Goal: Task Accomplishment & Management: Complete application form

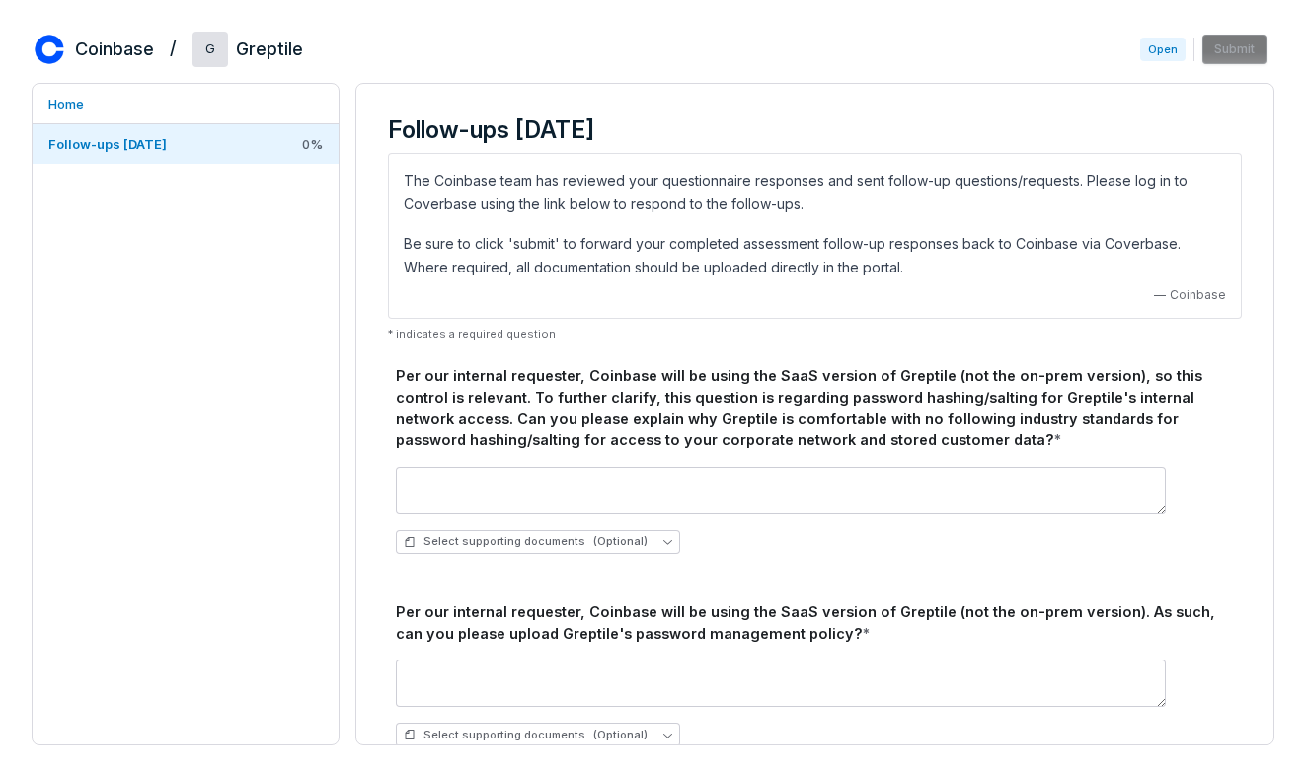
click at [454, 269] on p "Be sure to click 'submit' to forward your completed assessment follow-up respon…" at bounding box center [815, 255] width 822 height 47
click at [240, 140] on link "Follow-ups [DATE] 0 %" at bounding box center [186, 143] width 306 height 39
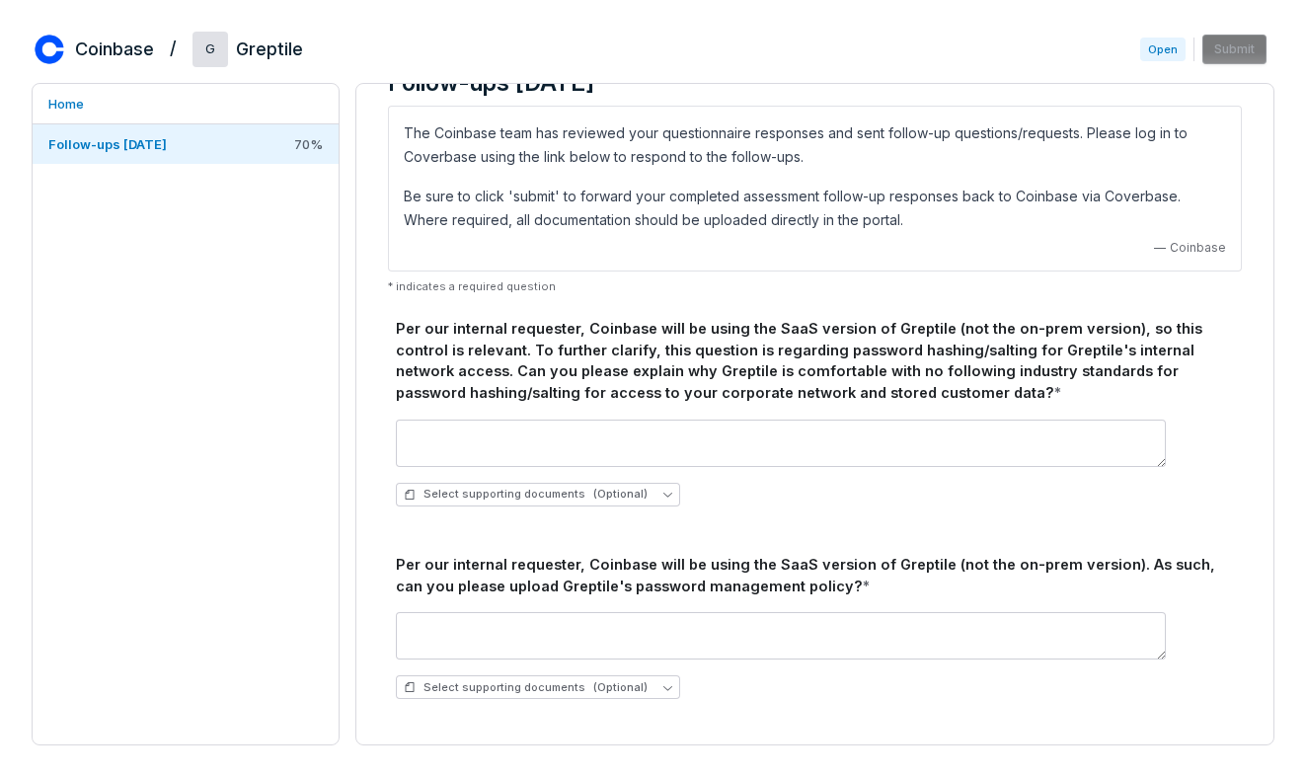
scroll to position [50, 0]
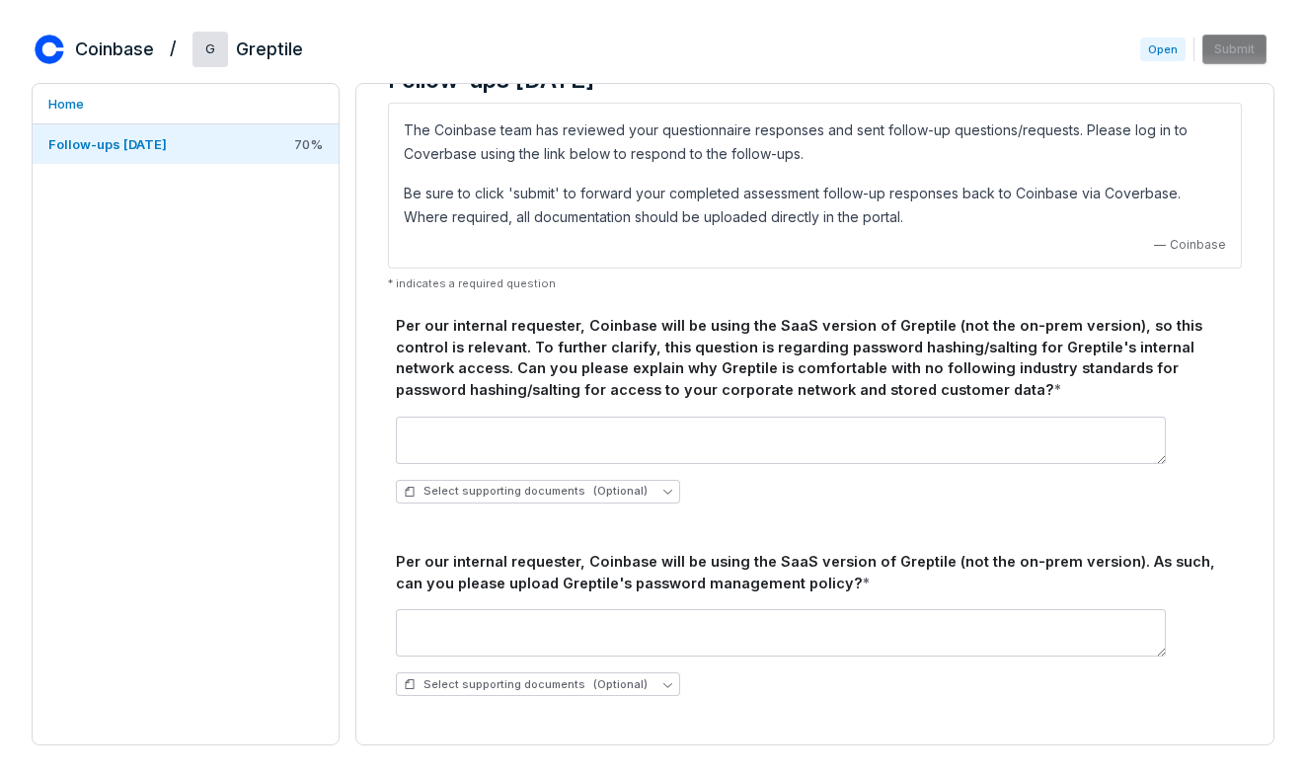
click at [575, 370] on div "Per our internal requester, Coinbase will be using the SaaS version of Greptile…" at bounding box center [815, 358] width 838 height 86
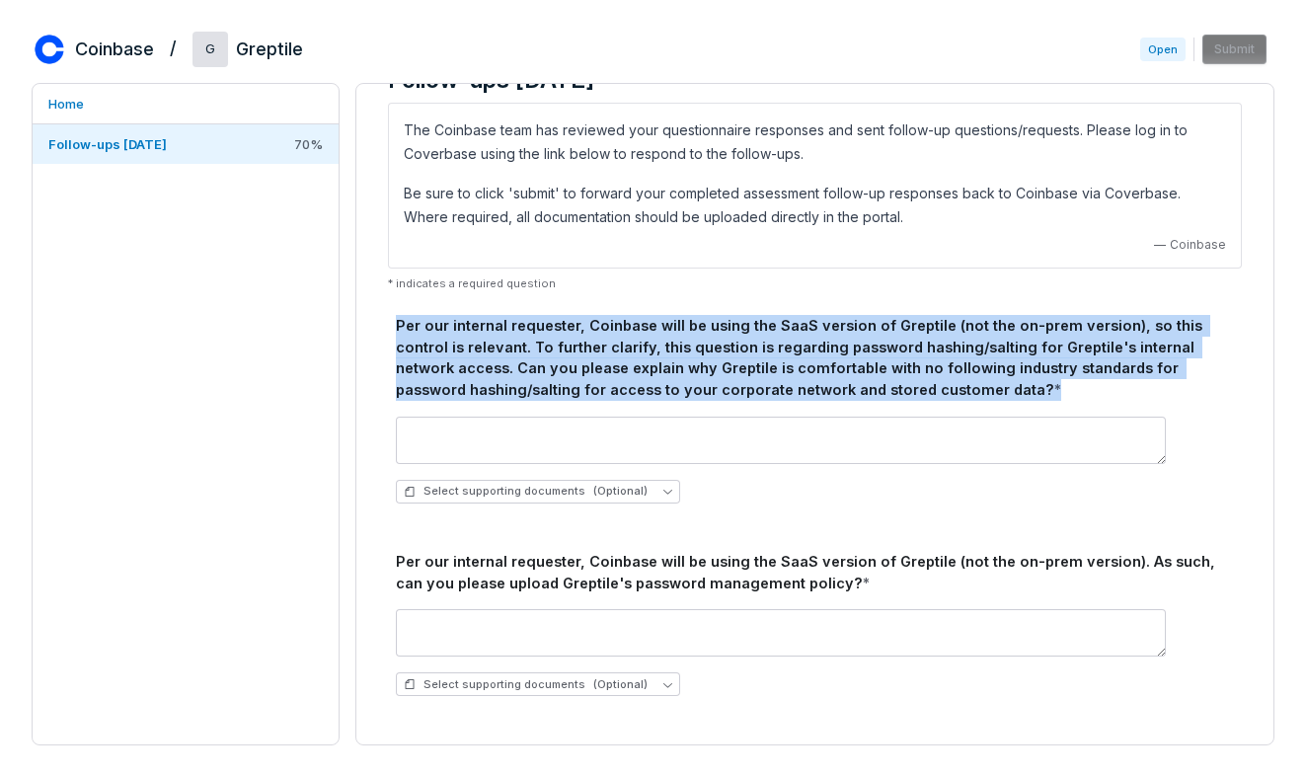
copy div "Per our internal requester, Coinbase will be using the SaaS version of Greptile…"
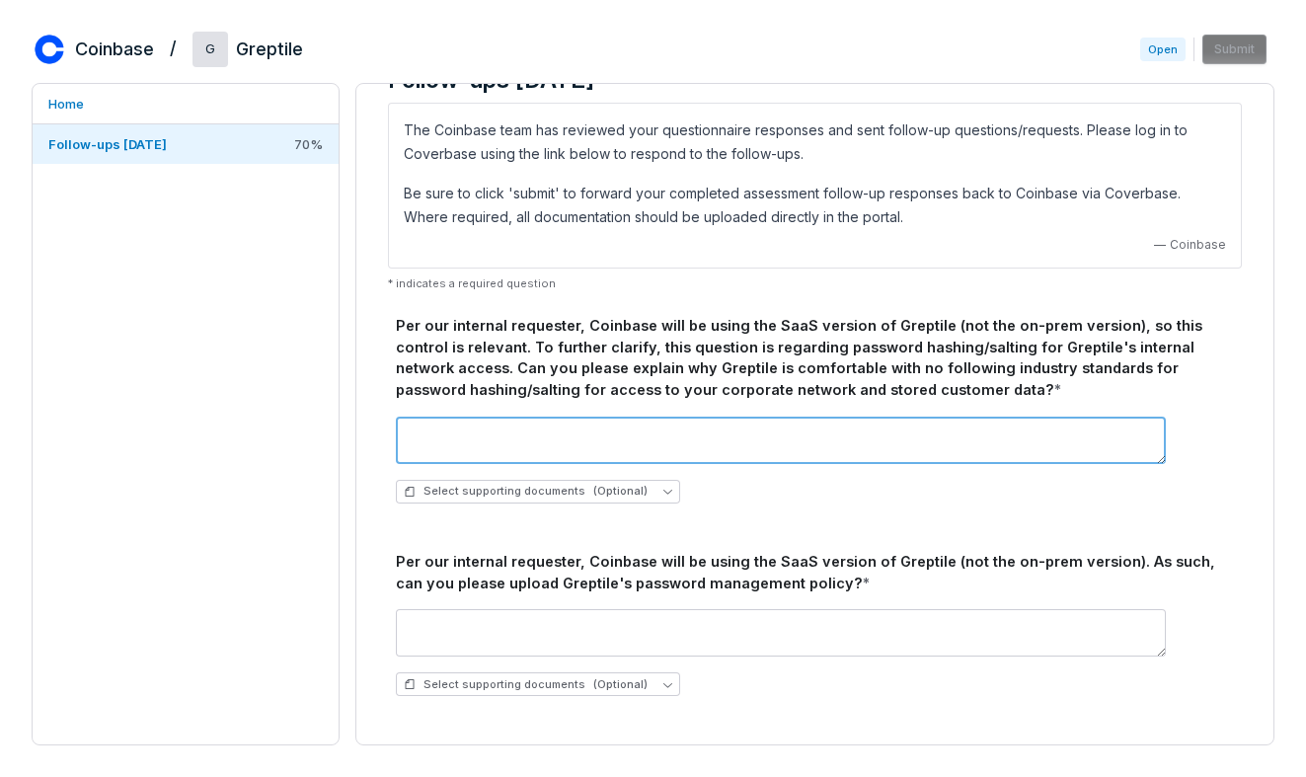
click at [594, 442] on textarea at bounding box center [781, 440] width 770 height 47
paste textarea "**********"
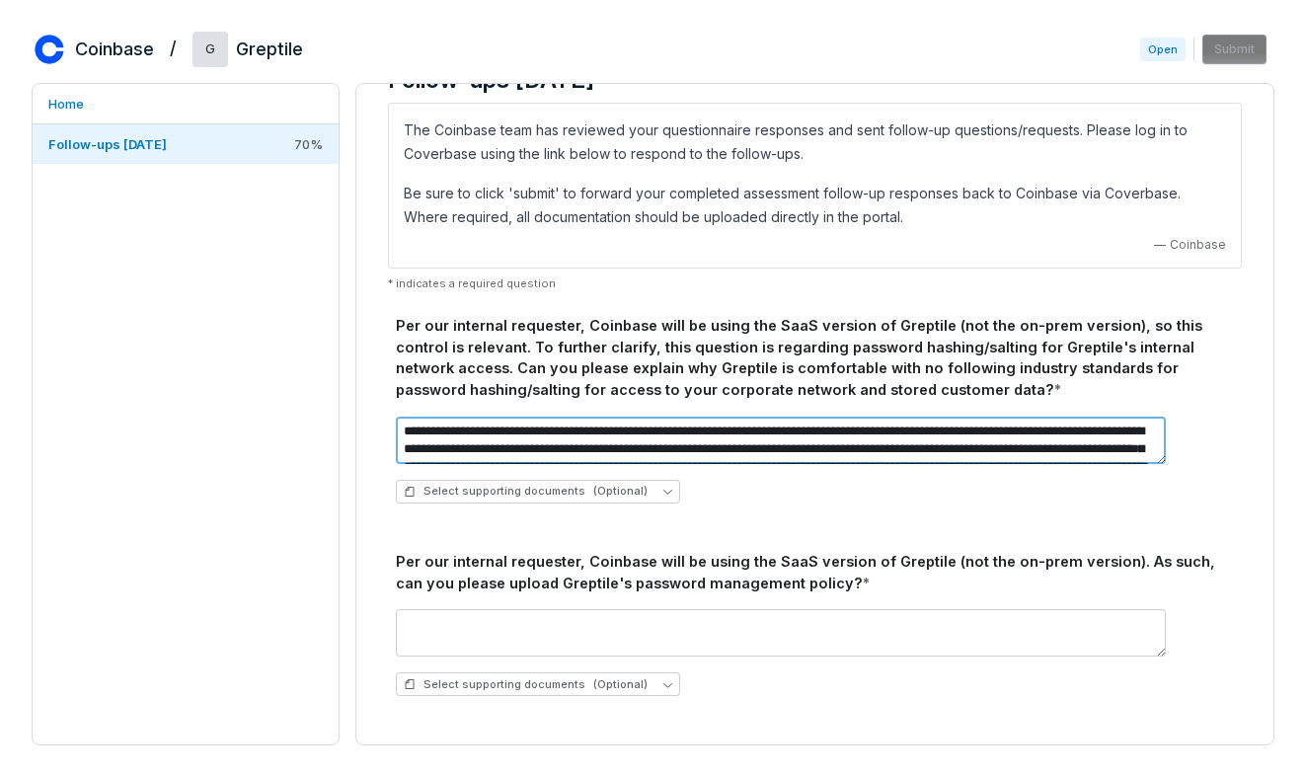
scroll to position [29, 0]
type textarea "**********"
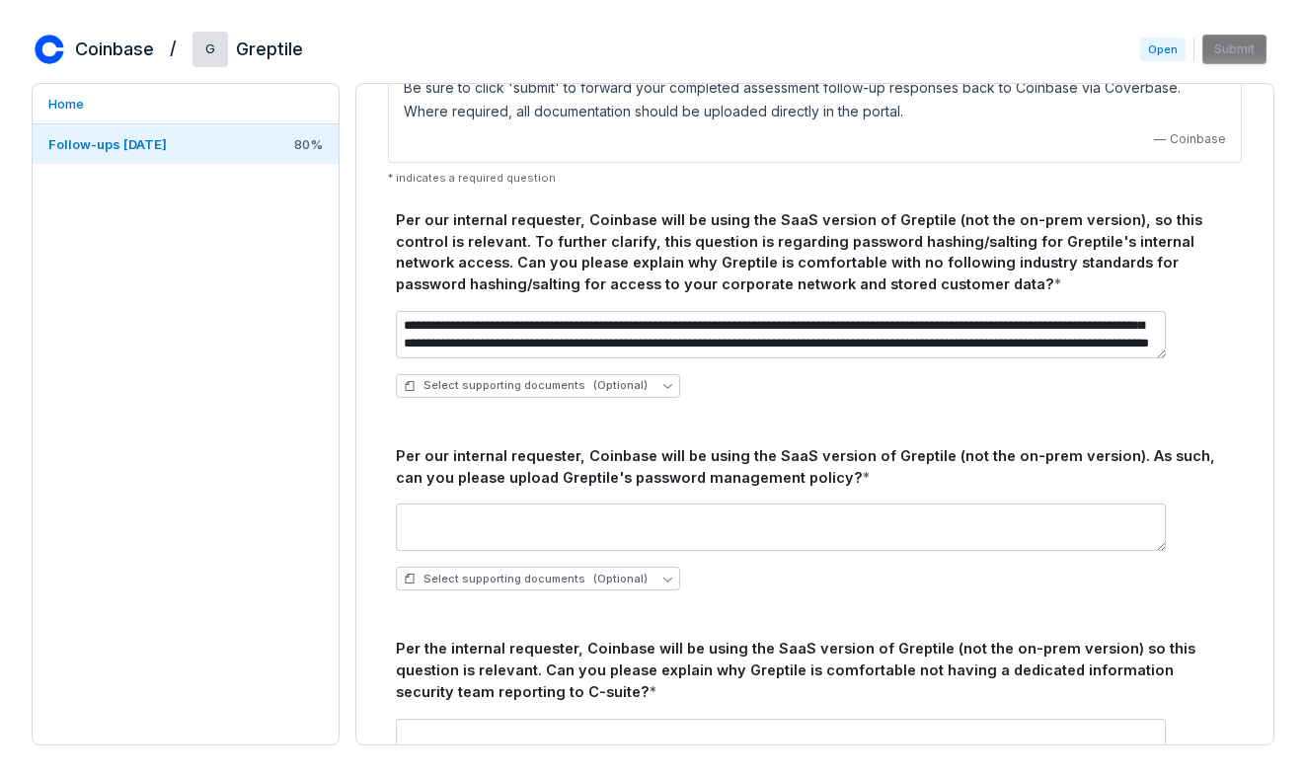
scroll to position [212, 0]
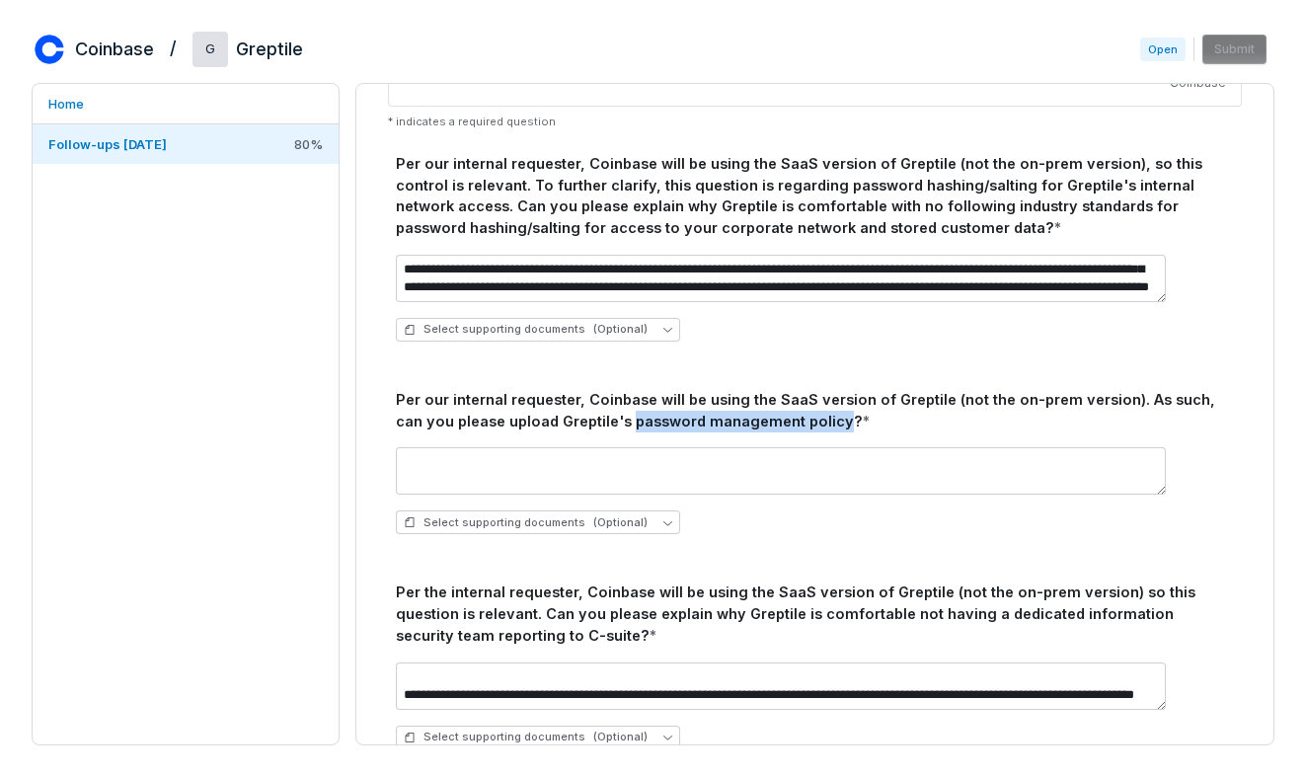
drag, startPoint x: 598, startPoint y: 426, endPoint x: 799, endPoint y: 423, distance: 200.4
click at [799, 423] on div "Per our internal requester, Coinbase will be using the SaaS version of Greptile…" at bounding box center [815, 410] width 838 height 43
copy div "password management policy"
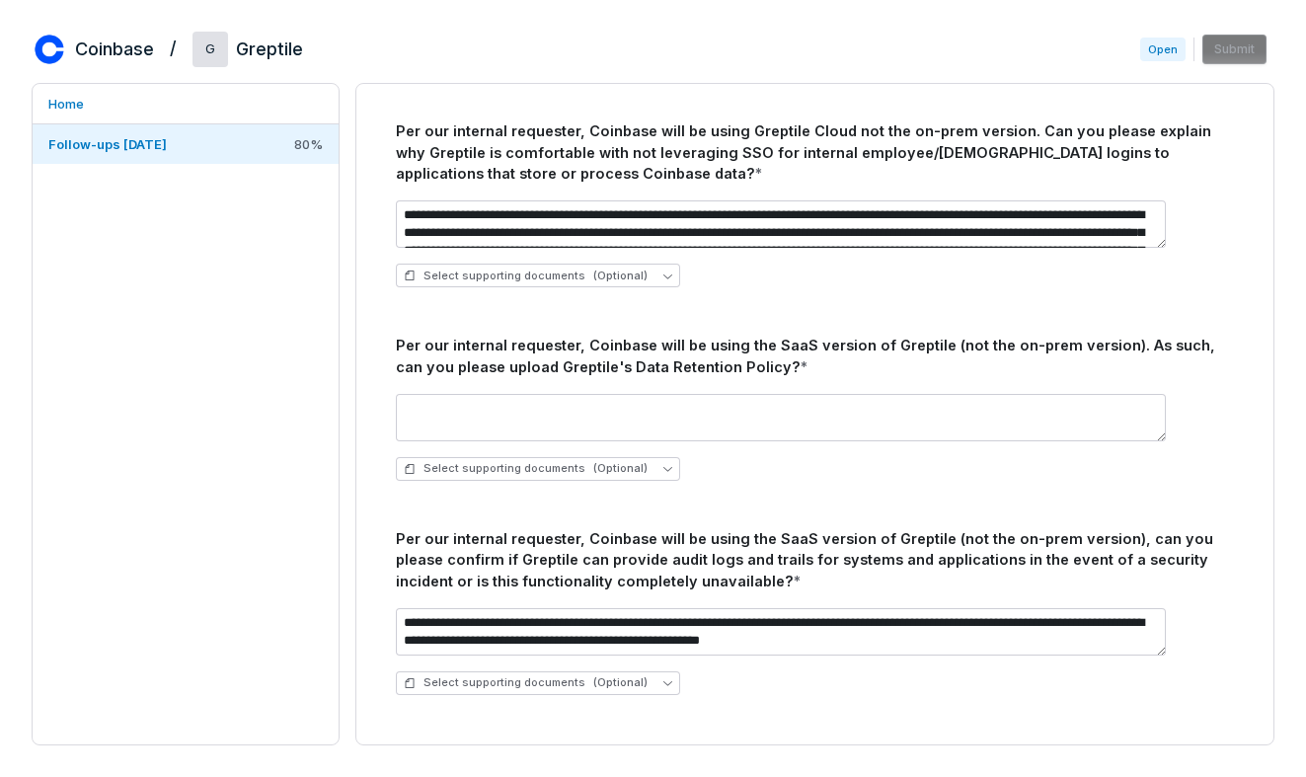
scroll to position [1731, 0]
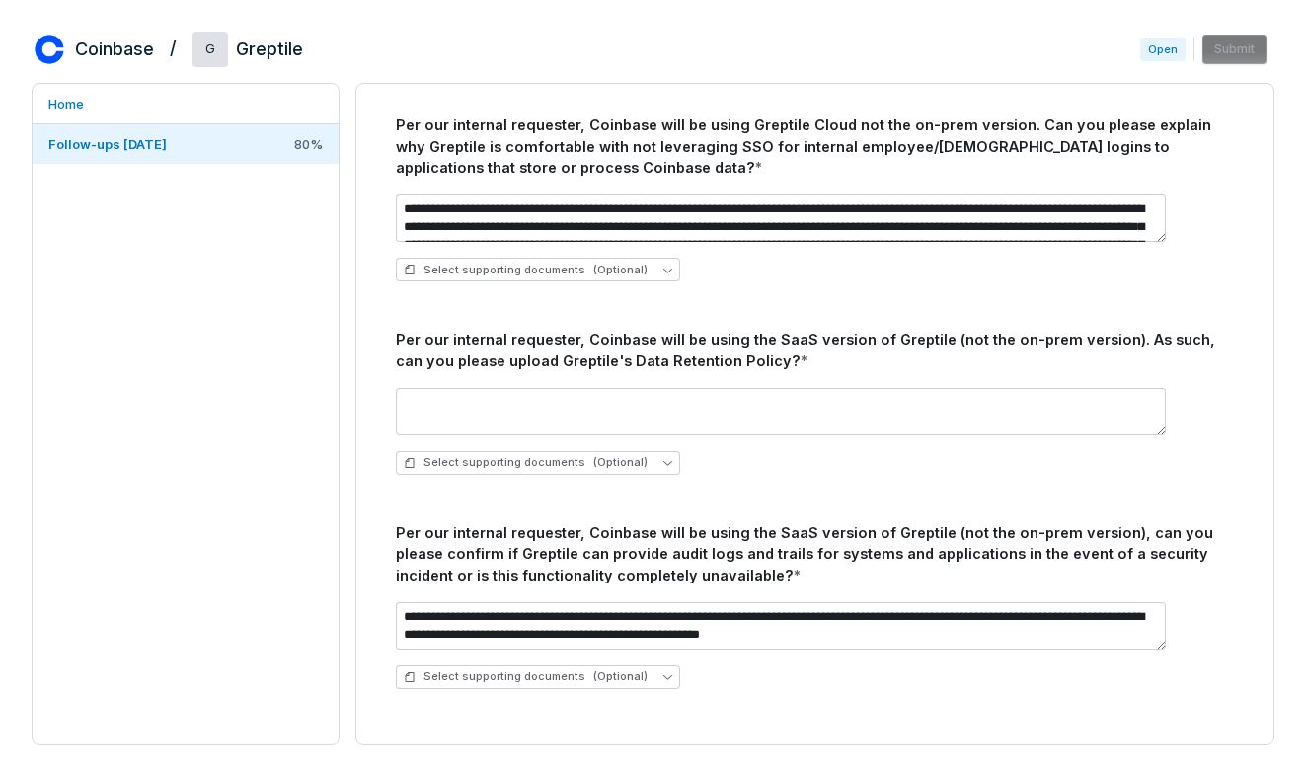
click at [596, 360] on div "Per our internal requester, Coinbase will be using the SaaS version of Greptile…" at bounding box center [815, 350] width 838 height 43
drag, startPoint x: 604, startPoint y: 360, endPoint x: 740, endPoint y: 360, distance: 136.3
click at [740, 360] on div "Per our internal requester, Coinbase will be using the SaaS version of Greptile…" at bounding box center [815, 350] width 838 height 43
copy div "Data Retention Policy?"
